Goal: Task Accomplishment & Management: Manage account settings

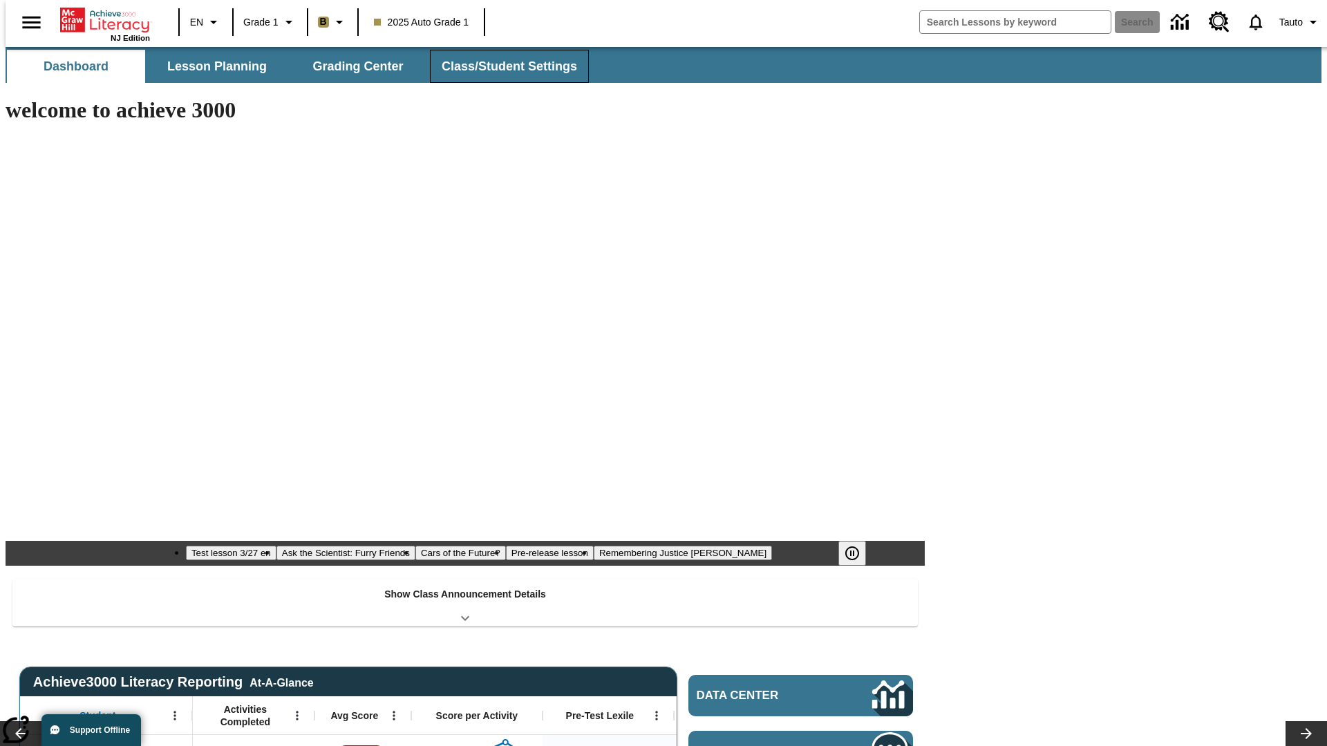
click at [502, 66] on span "Class/Student Settings" at bounding box center [509, 67] width 135 height 16
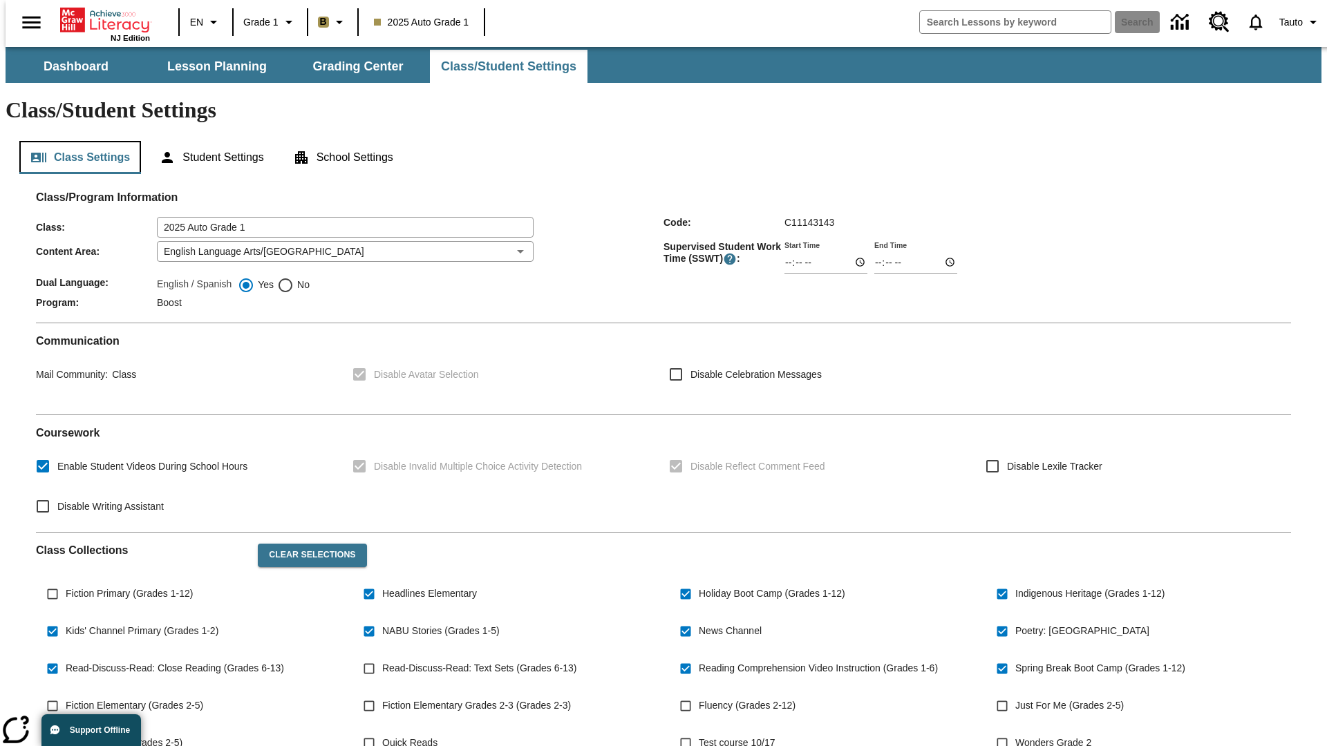
click at [75, 141] on button "Class Settings" at bounding box center [80, 157] width 122 height 33
click at [126, 587] on span "Fiction Primary (Grades 1-12)" at bounding box center [129, 594] width 127 height 15
click at [66, 581] on input "Fiction Primary (Grades 1-12)" at bounding box center [52, 594] width 26 height 26
checkbox input "true"
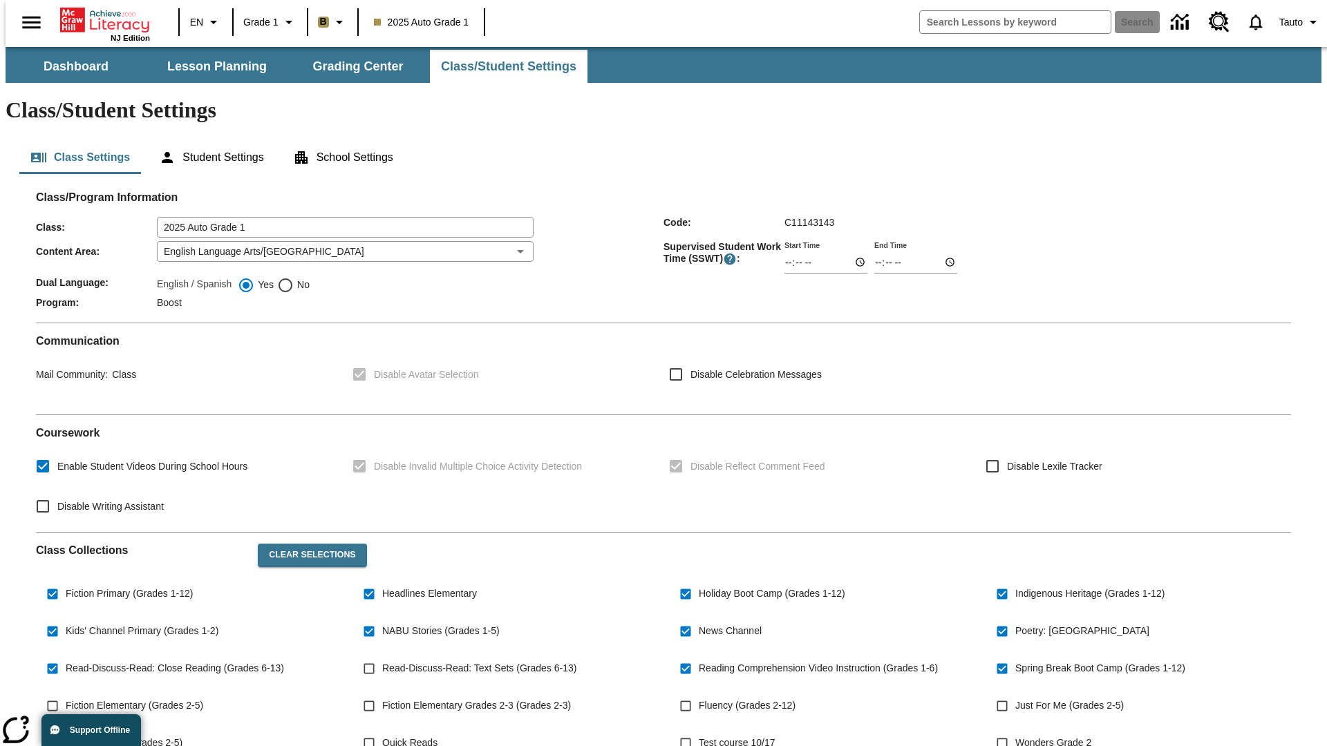
scroll to position [202, 0]
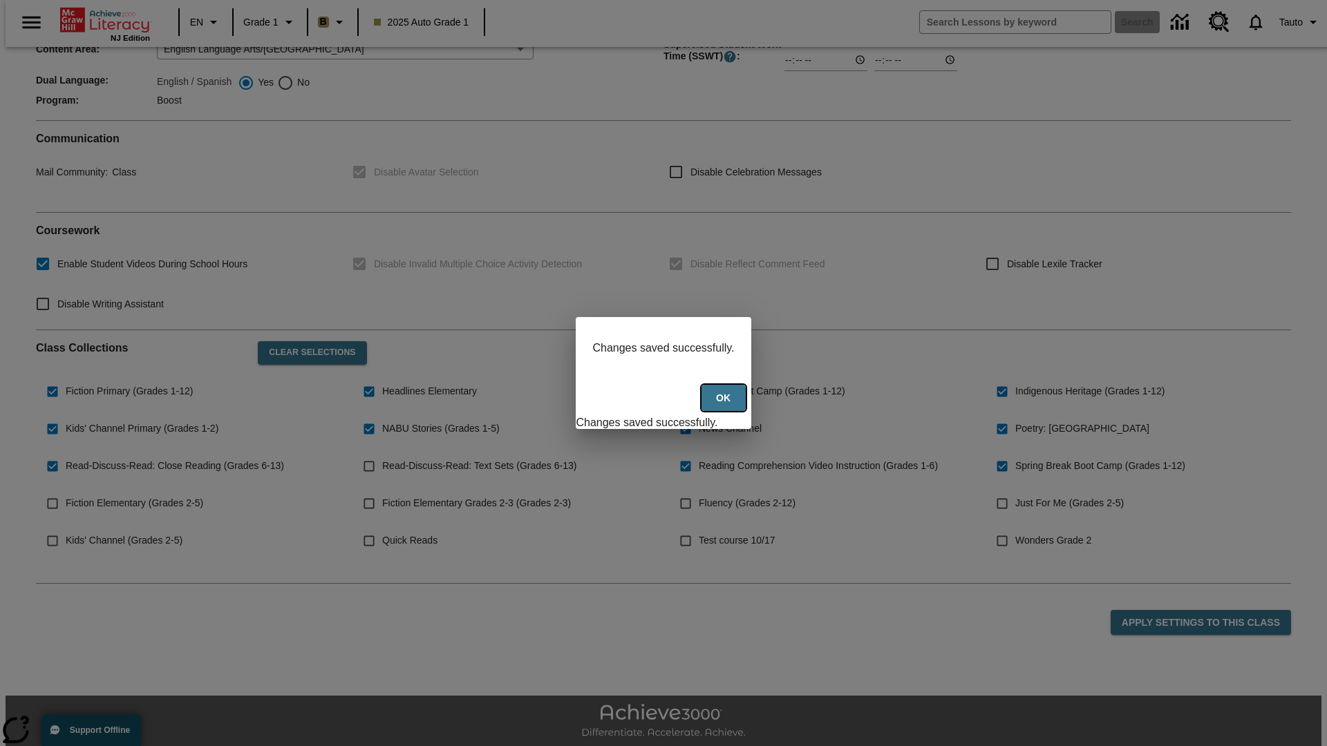
click at [725, 406] on button "Ok" at bounding box center [723, 398] width 44 height 27
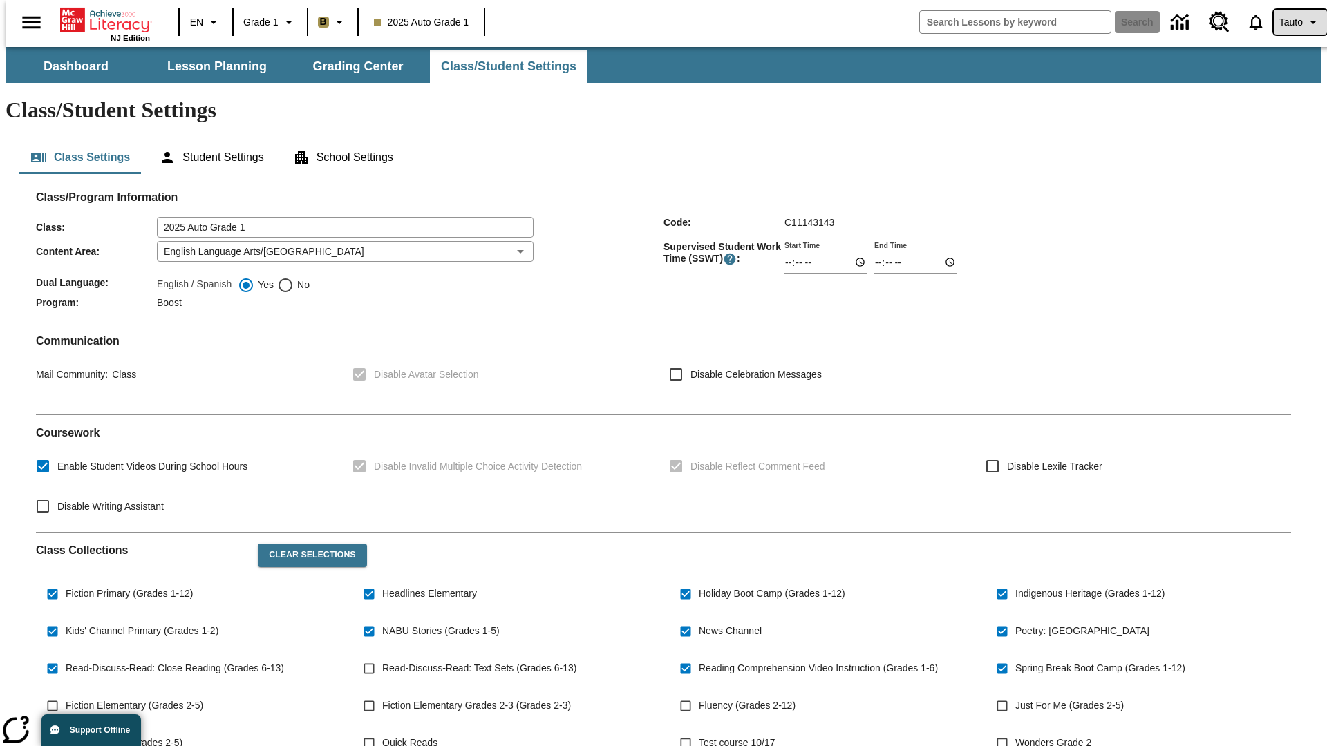
click at [1293, 22] on span "Tauto" at bounding box center [1290, 22] width 23 height 15
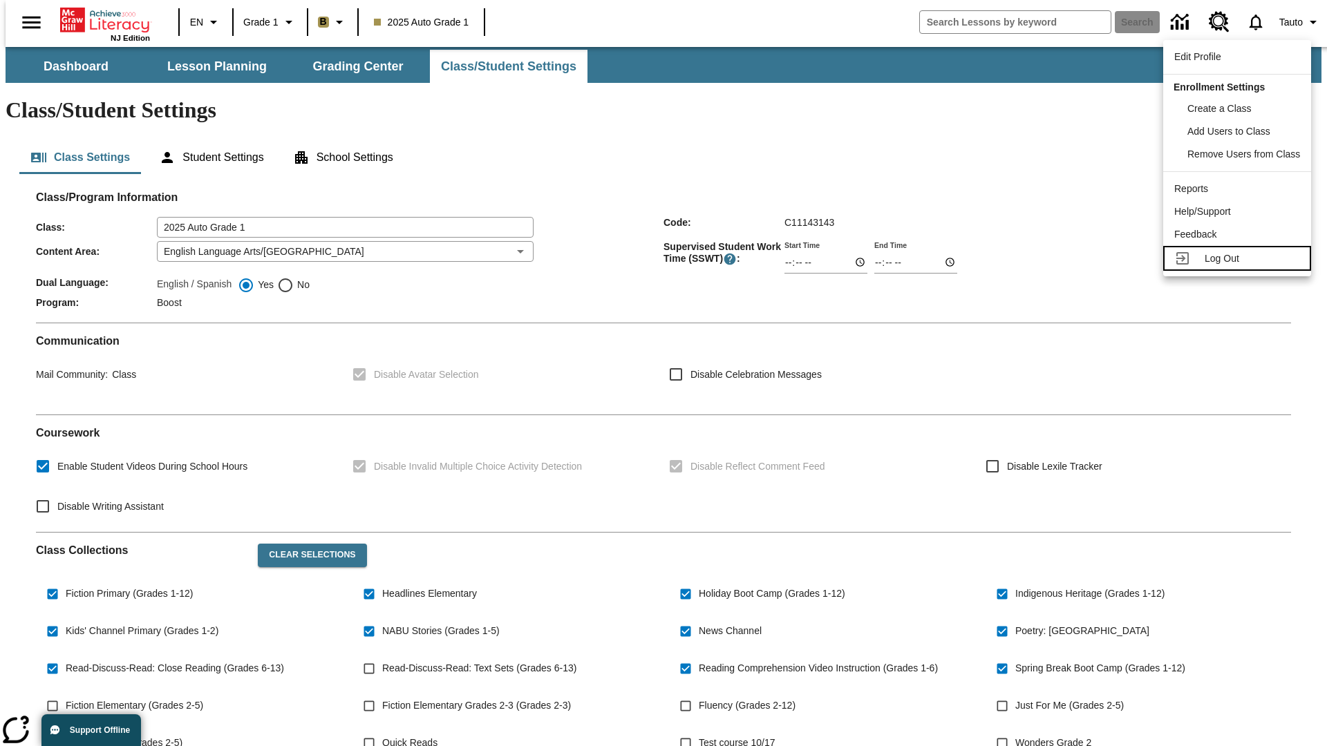
click at [1239, 258] on span "Log Out" at bounding box center [1221, 258] width 35 height 11
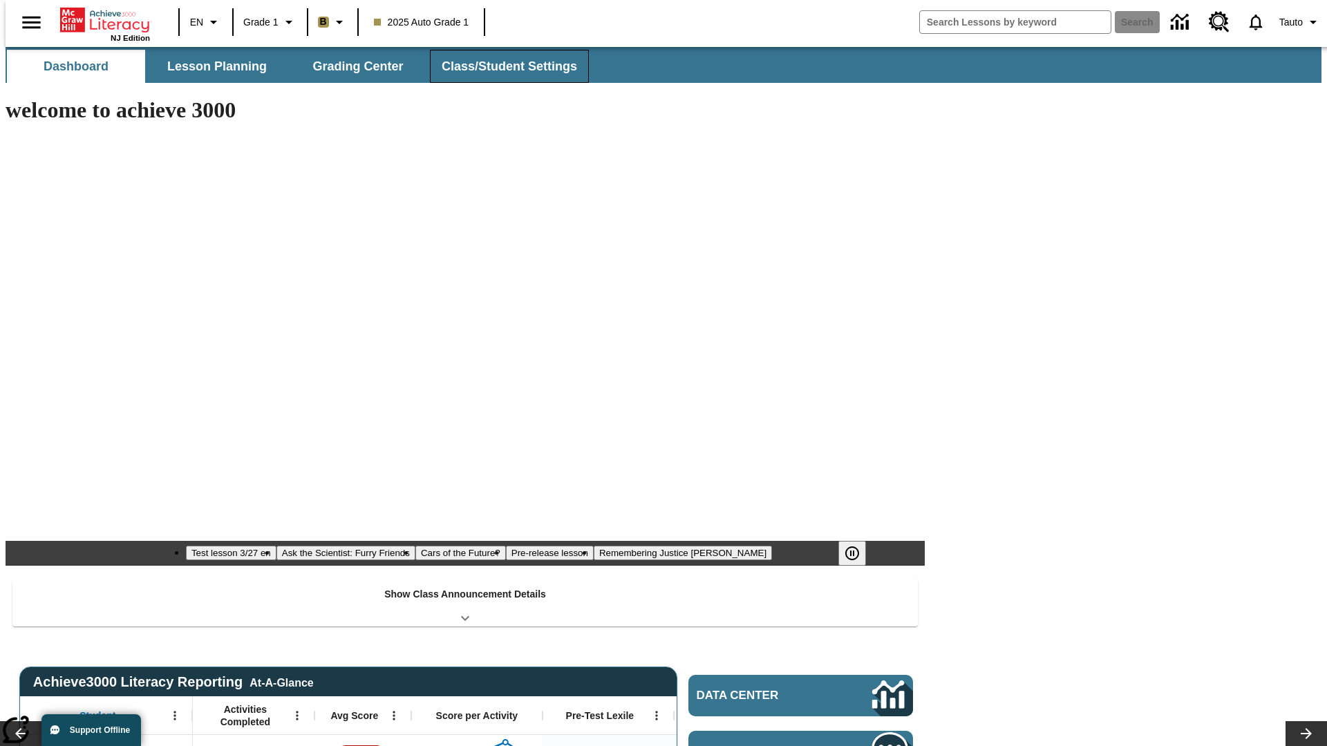
click at [502, 66] on span "Class/Student Settings" at bounding box center [509, 67] width 135 height 16
